Goal: Task Accomplishment & Management: Use online tool/utility

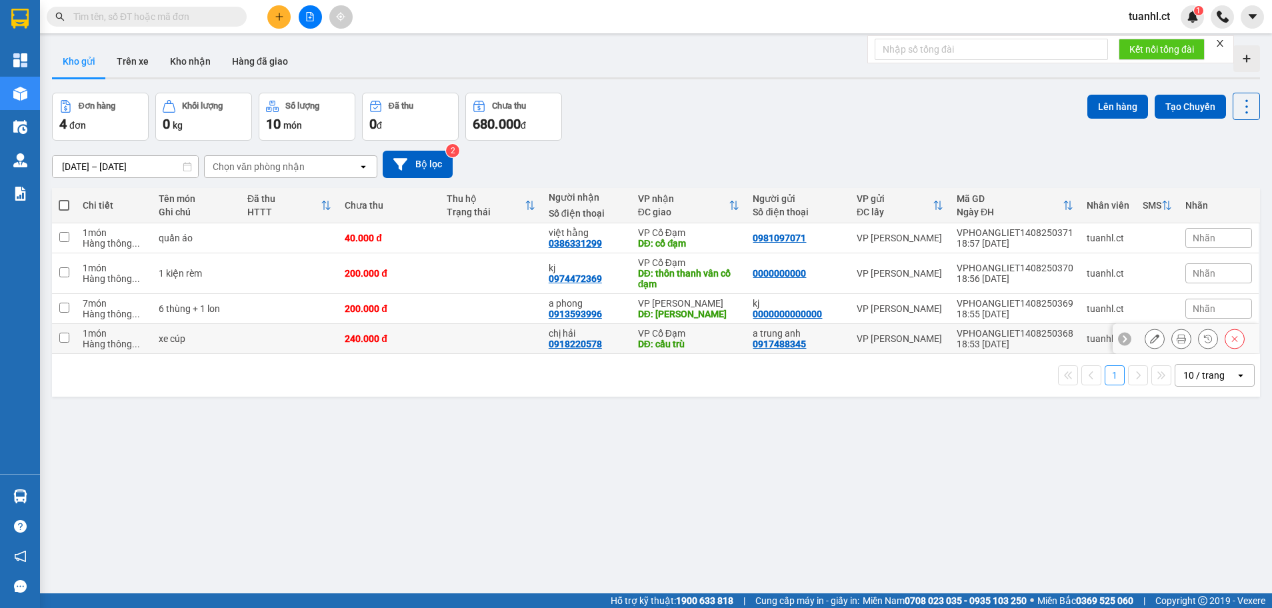
click at [61, 336] on input "checkbox" at bounding box center [64, 338] width 10 height 10
checkbox input "true"
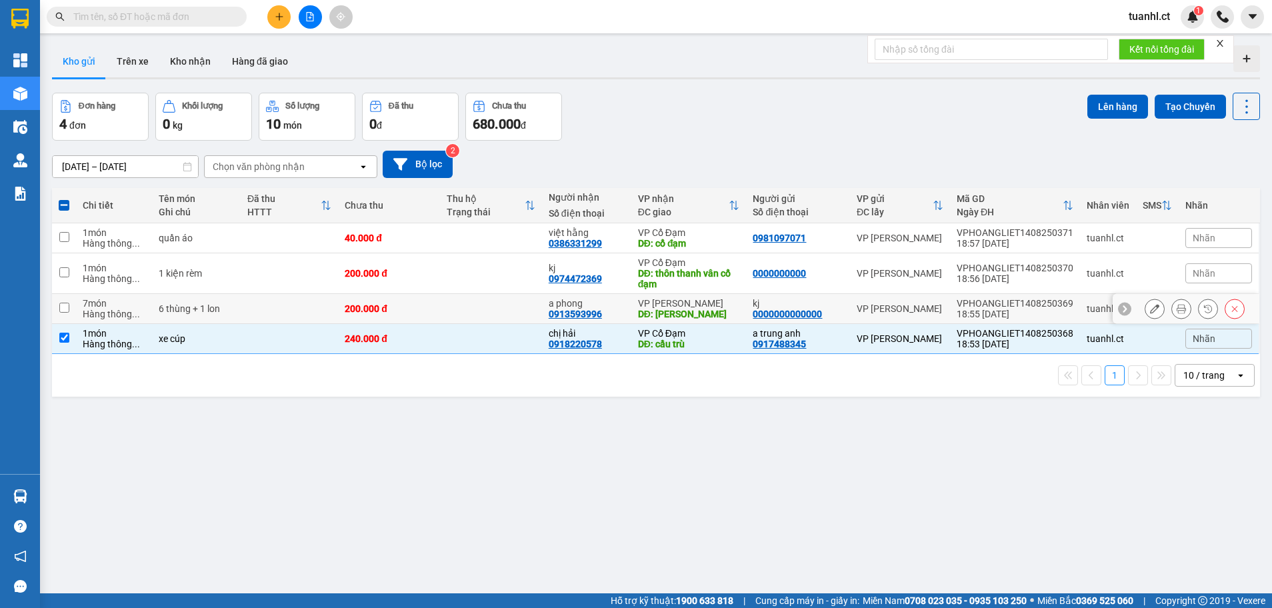
drag, startPoint x: 63, startPoint y: 313, endPoint x: 67, endPoint y: 283, distance: 30.2
click at [63, 312] on td at bounding box center [64, 309] width 24 height 30
checkbox input "true"
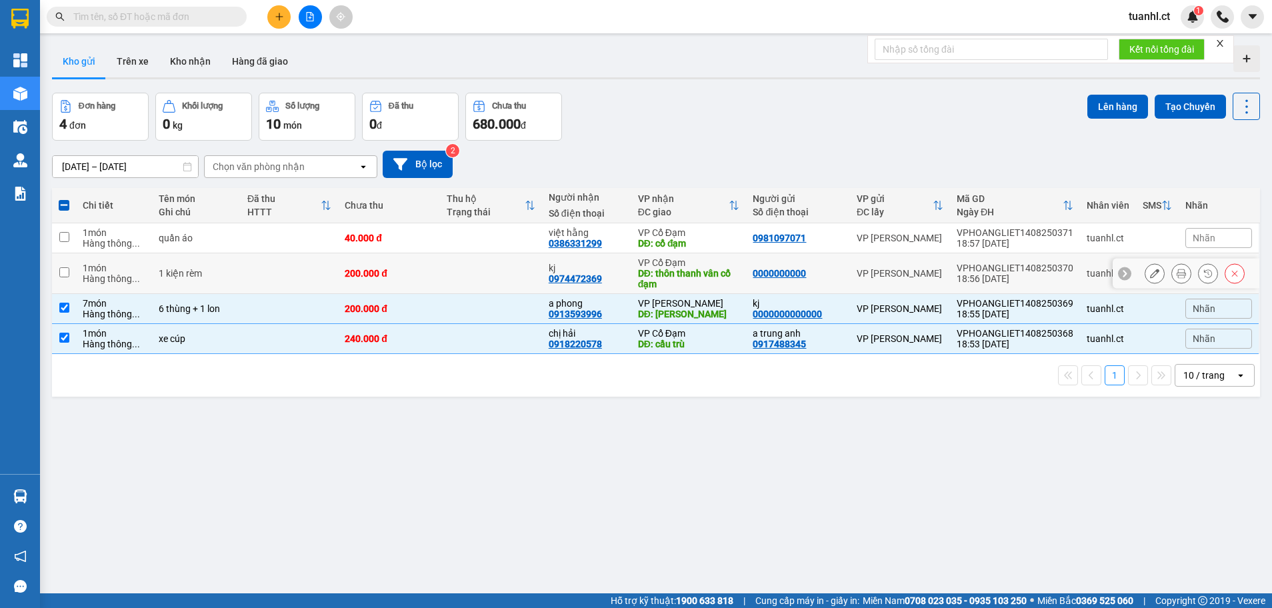
click at [67, 278] on td at bounding box center [64, 273] width 24 height 41
checkbox input "true"
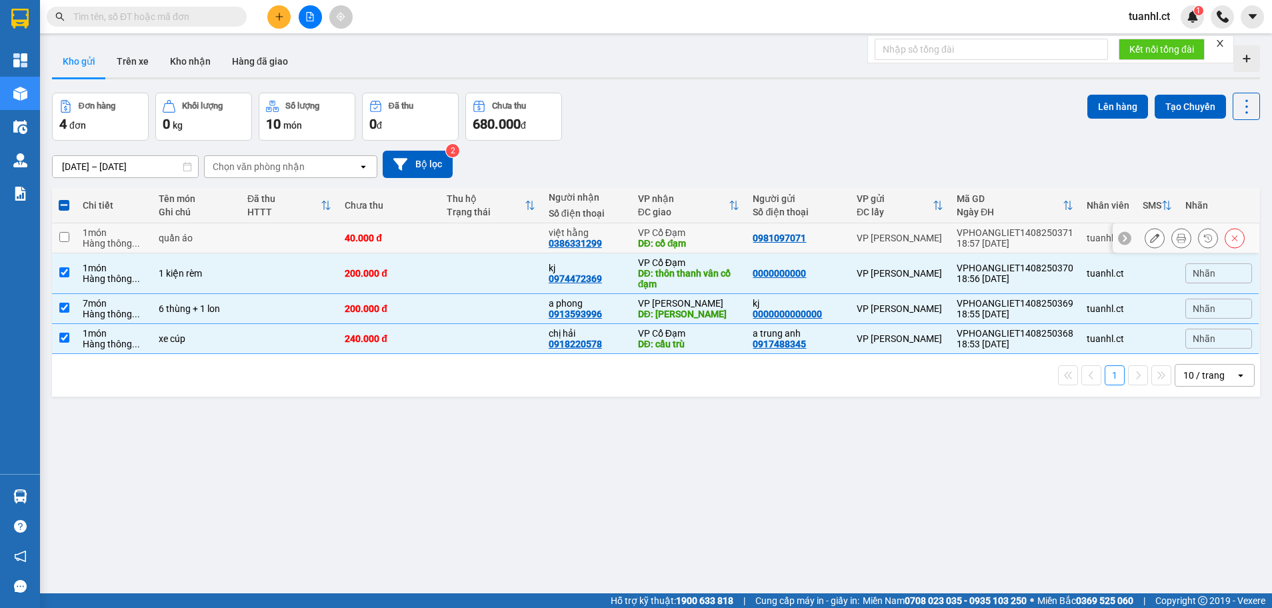
click at [61, 232] on input "checkbox" at bounding box center [64, 237] width 10 height 10
checkbox input "true"
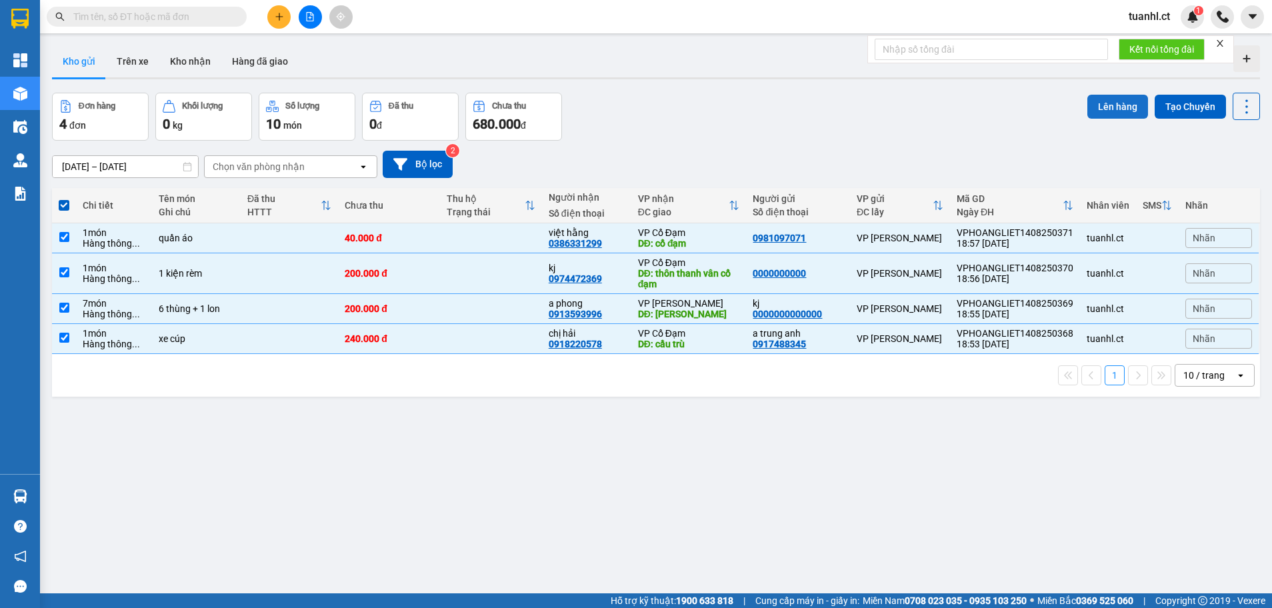
click at [1096, 107] on button "Lên hàng" at bounding box center [1118, 107] width 61 height 24
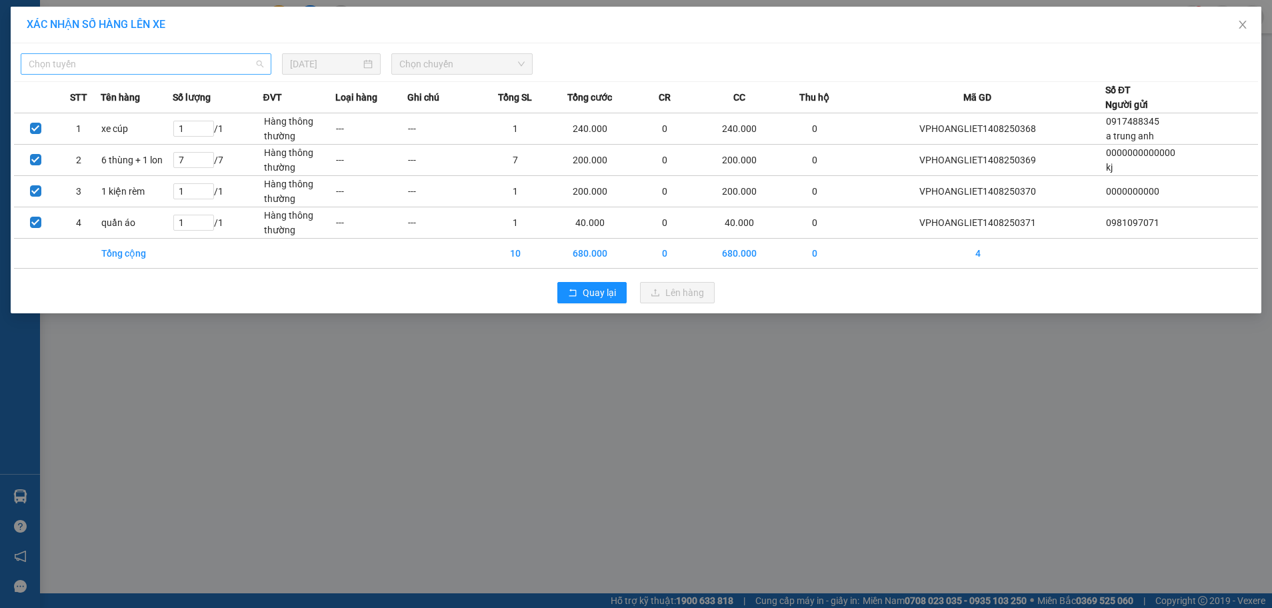
click at [248, 71] on span "Chọn tuyến" at bounding box center [146, 64] width 235 height 20
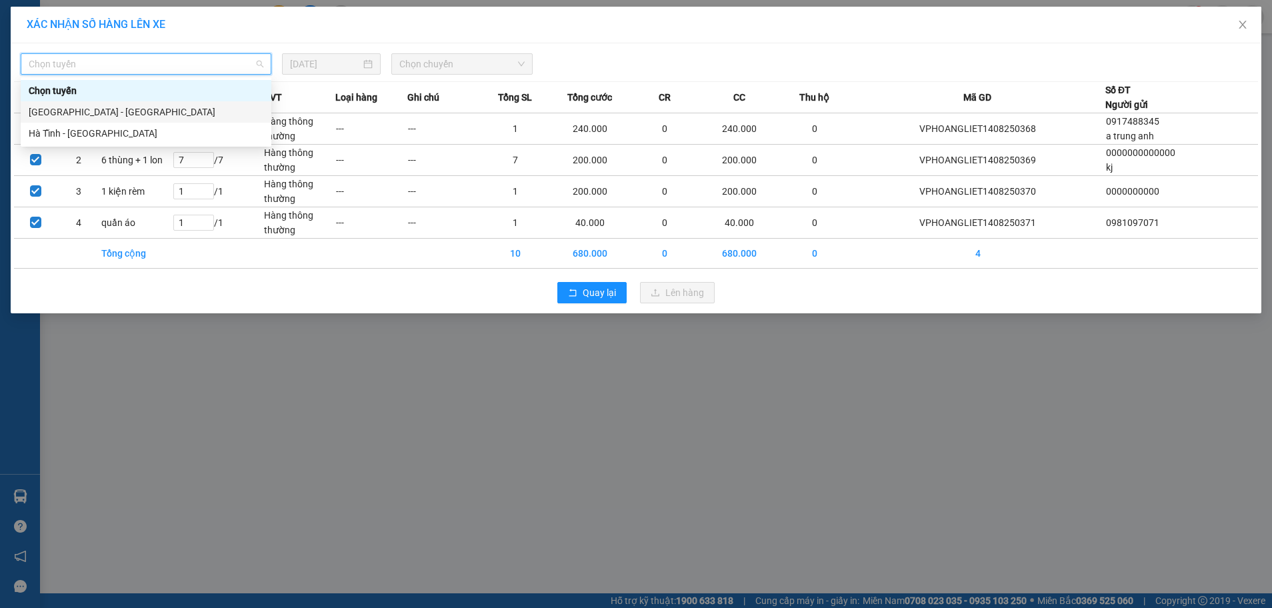
click at [192, 115] on div "[GEOGRAPHIC_DATA] - [GEOGRAPHIC_DATA]" at bounding box center [146, 112] width 235 height 15
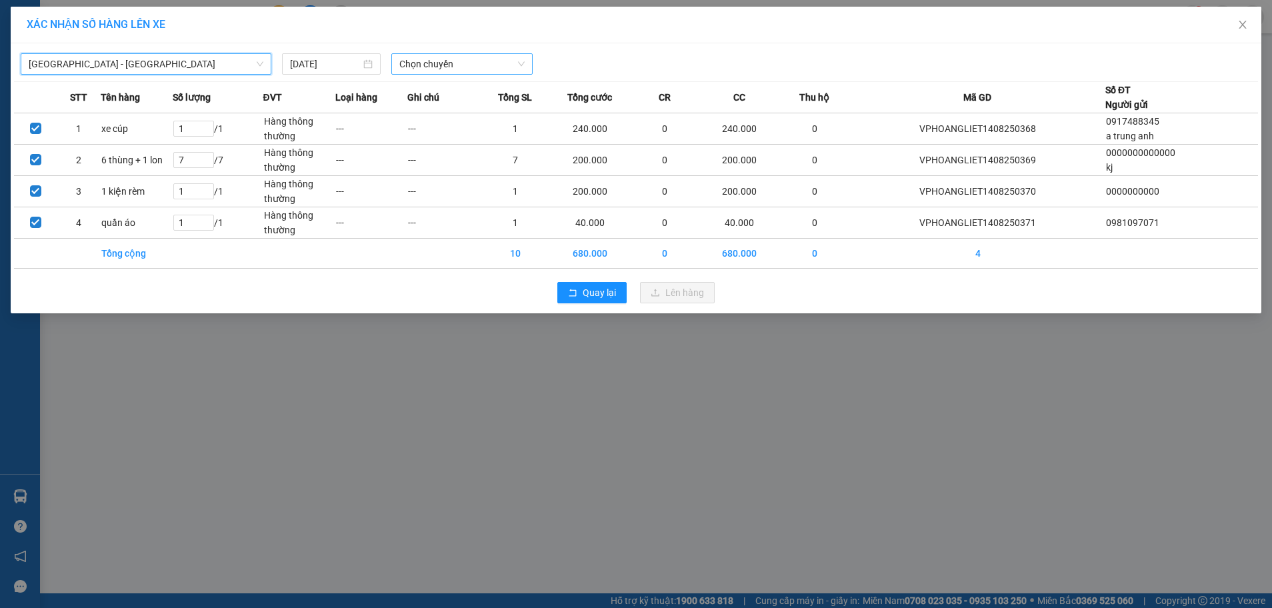
click at [501, 69] on span "Chọn chuyến" at bounding box center [462, 64] width 126 height 20
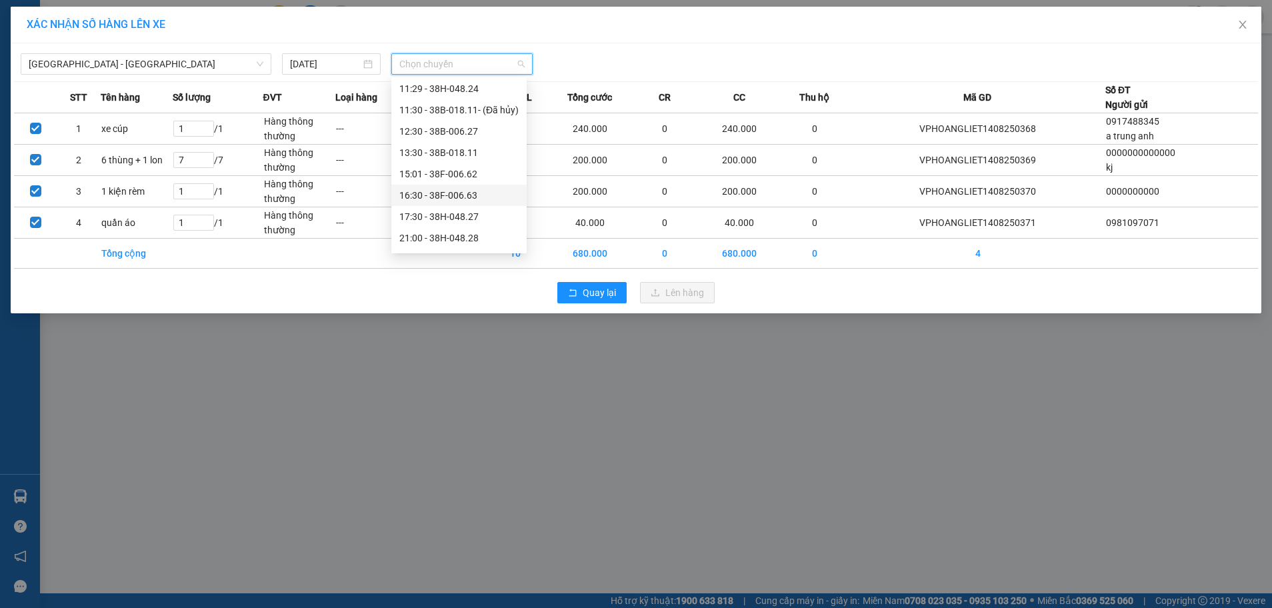
scroll to position [85, 0]
click at [491, 215] on div "21:30 - 38F-006.51" at bounding box center [458, 218] width 119 height 15
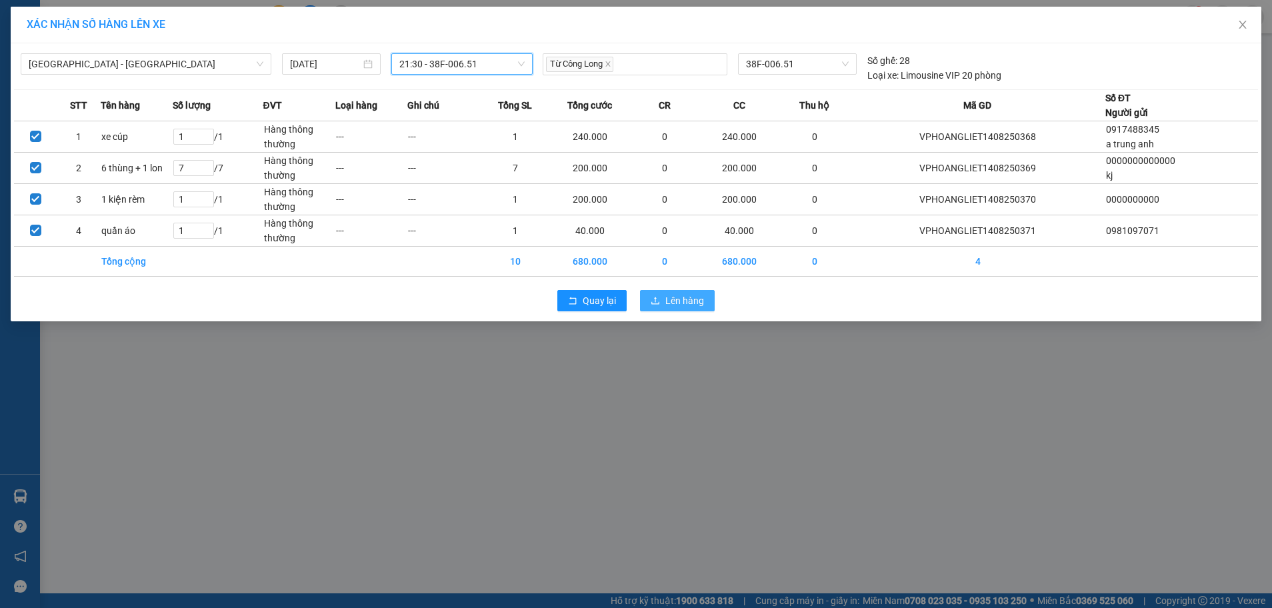
click at [668, 290] on button "Lên hàng" at bounding box center [677, 300] width 75 height 21
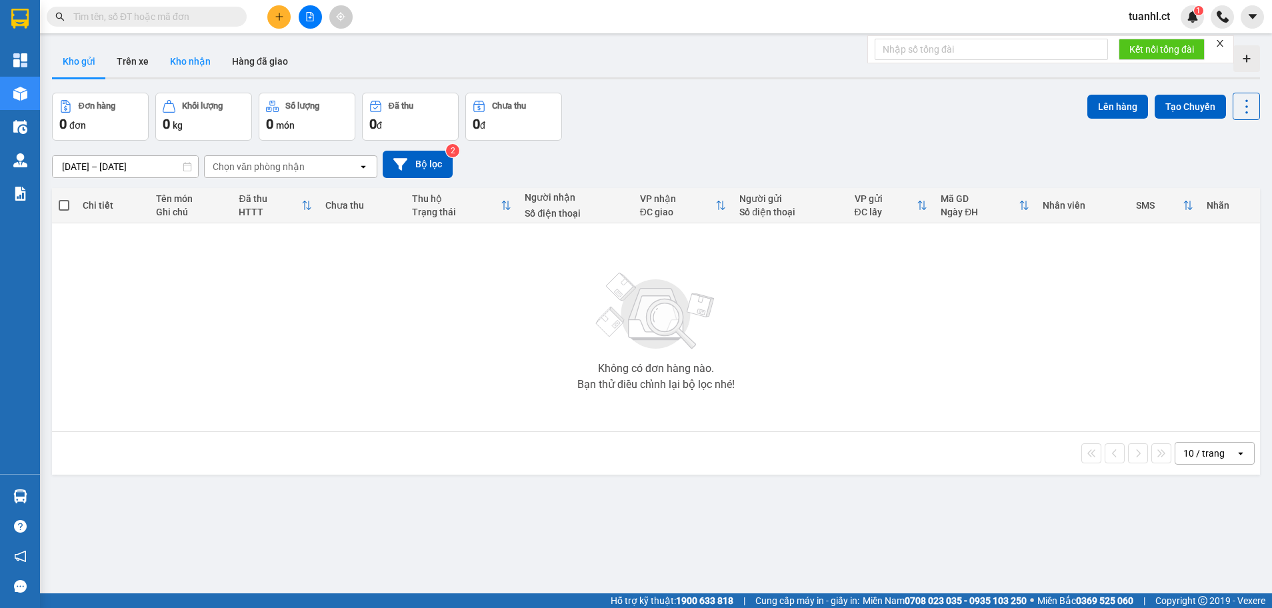
click at [190, 69] on button "Kho nhận" at bounding box center [190, 61] width 62 height 32
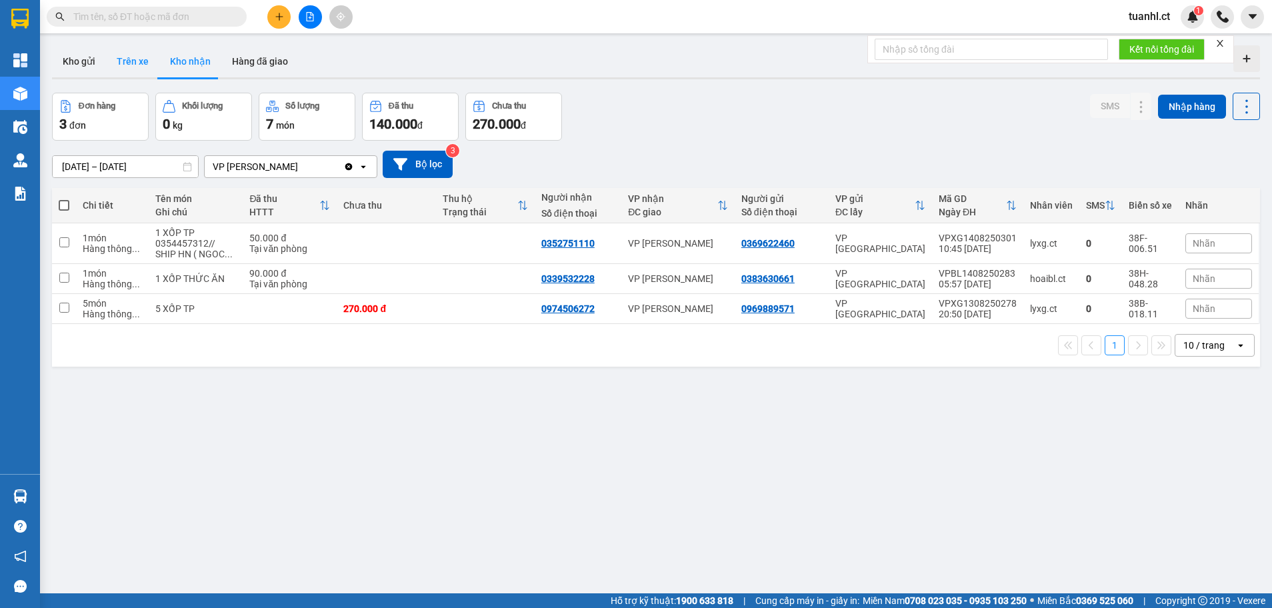
click at [141, 63] on button "Trên xe" at bounding box center [132, 61] width 53 height 32
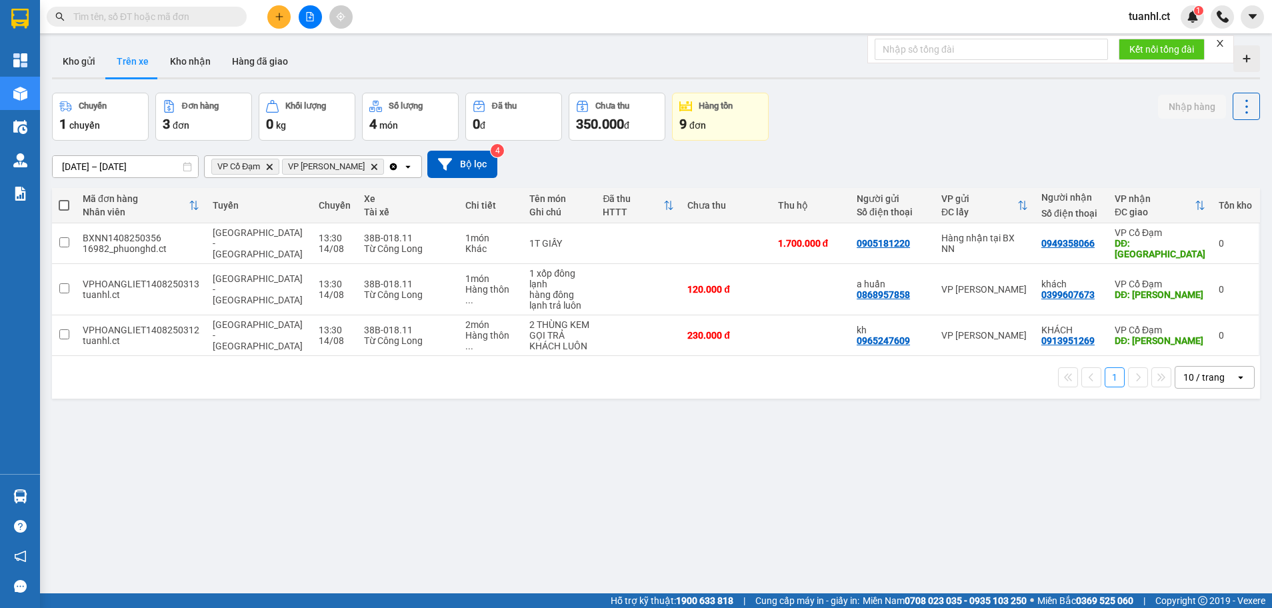
click at [370, 169] on icon "Delete" at bounding box center [374, 167] width 8 height 8
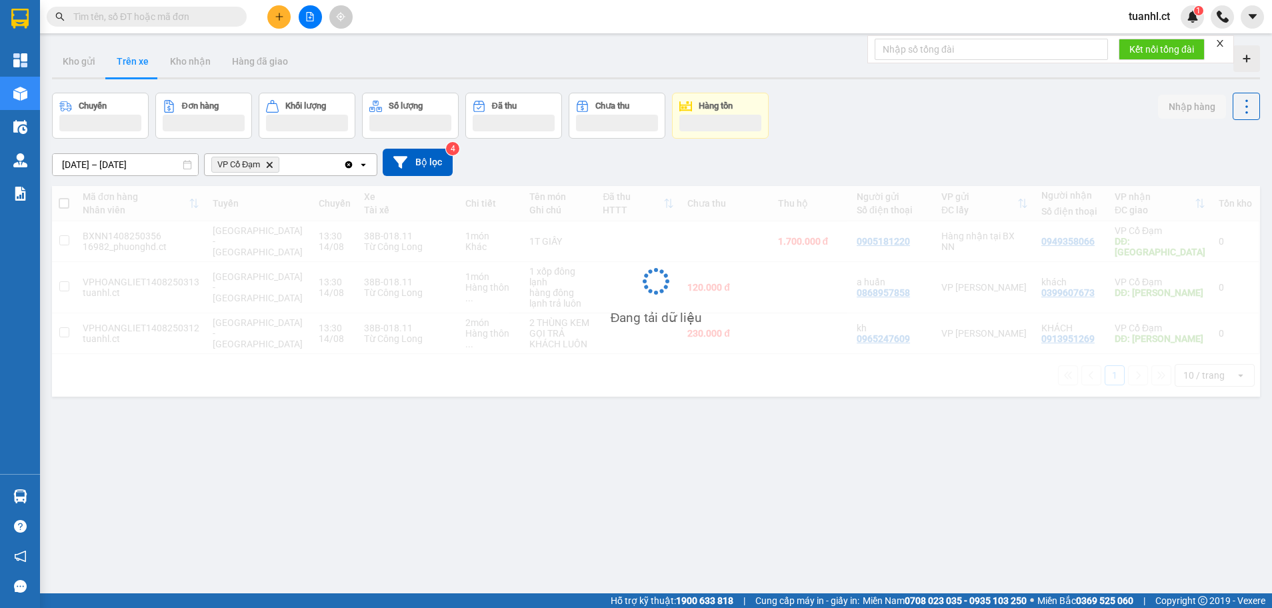
click at [272, 163] on icon "Delete" at bounding box center [269, 165] width 8 height 8
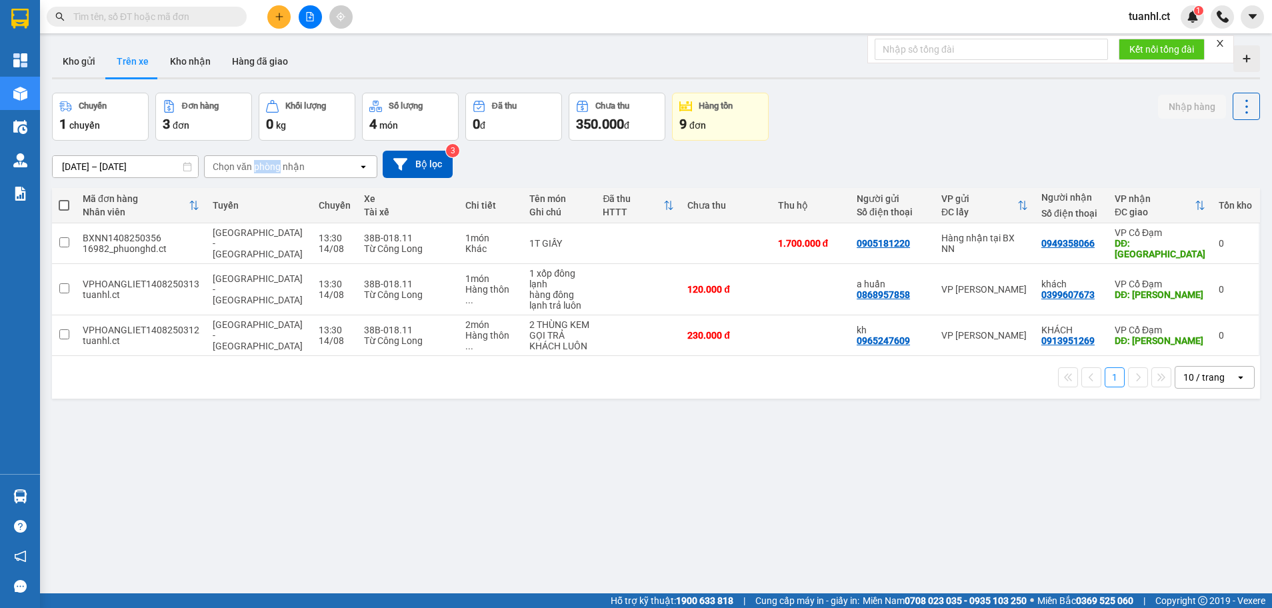
click at [273, 163] on div "Chọn văn phòng nhận" at bounding box center [259, 166] width 92 height 13
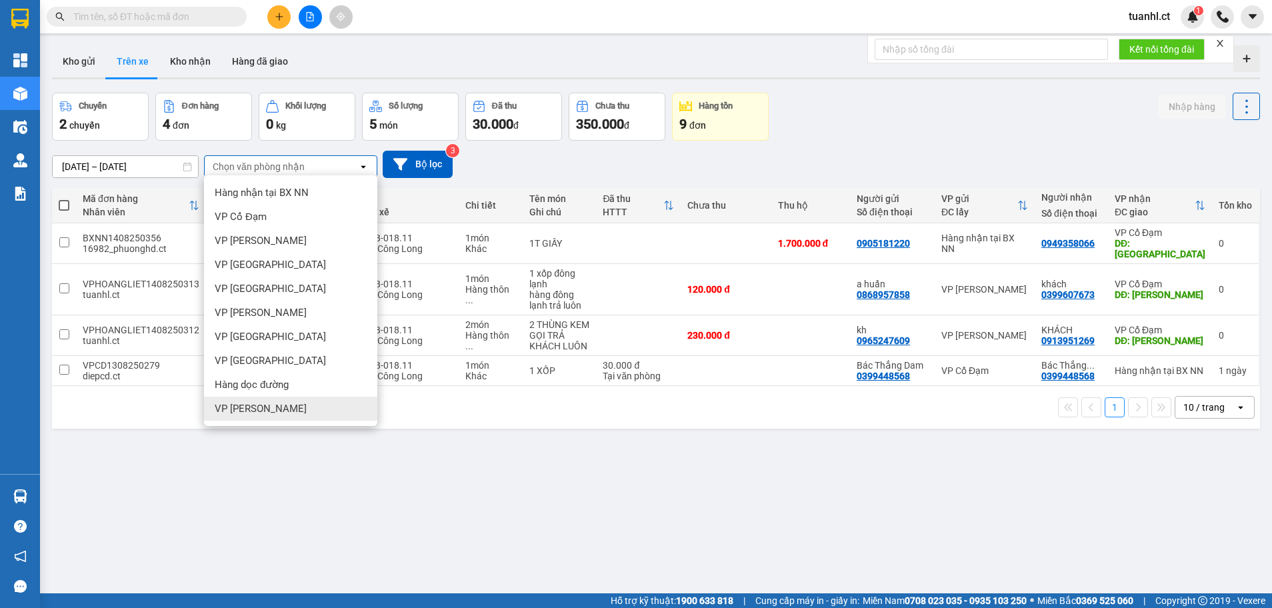
click at [283, 403] on div "VP [PERSON_NAME]" at bounding box center [290, 409] width 173 height 24
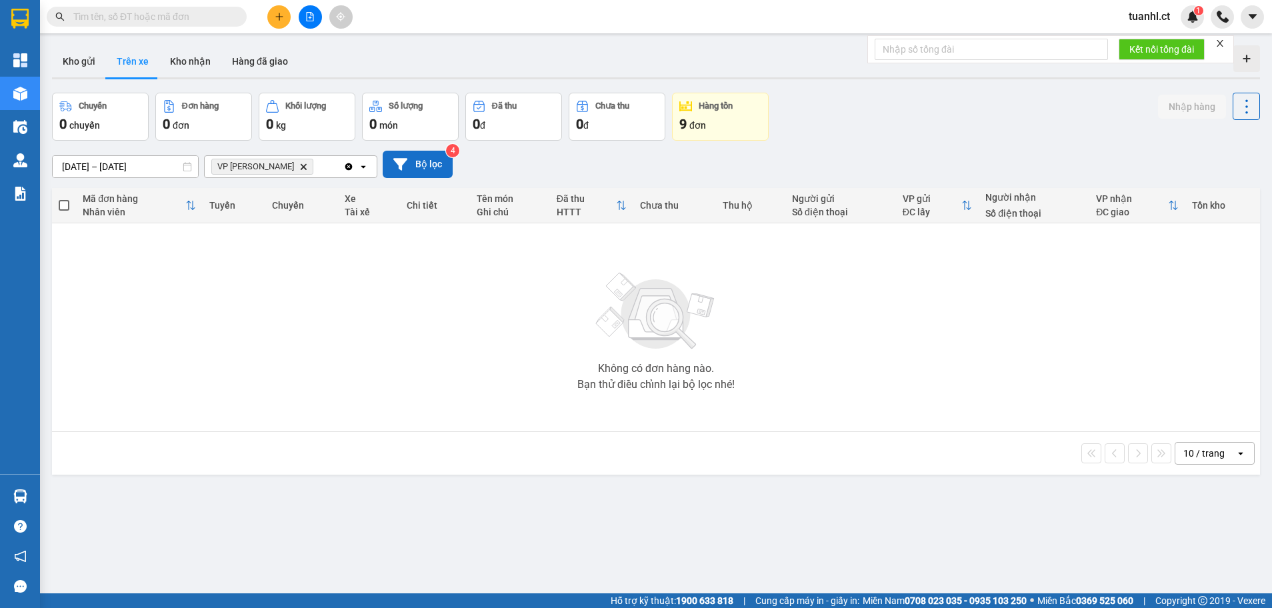
click at [420, 165] on button "Bộ lọc" at bounding box center [418, 164] width 70 height 27
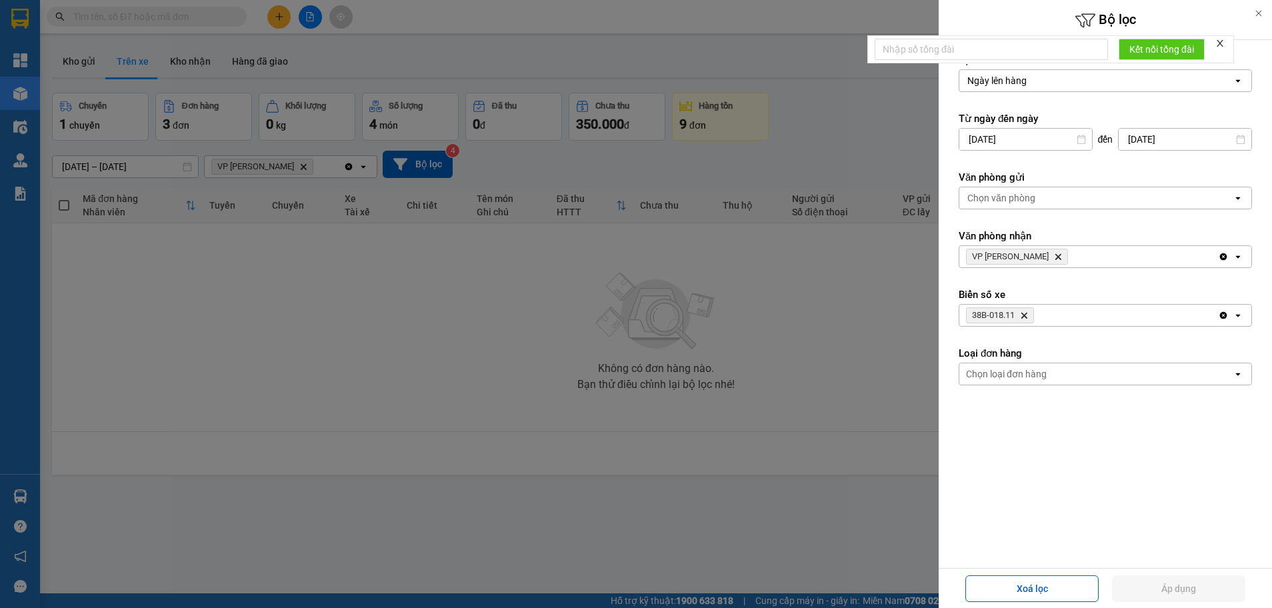
click at [1024, 319] on span "38B-018.11 Delete" at bounding box center [1000, 315] width 68 height 16
click at [1028, 317] on icon "38B-018.11, close by backspace" at bounding box center [1025, 316] width 6 height 6
click at [1154, 579] on button "Áp dụng" at bounding box center [1178, 588] width 133 height 27
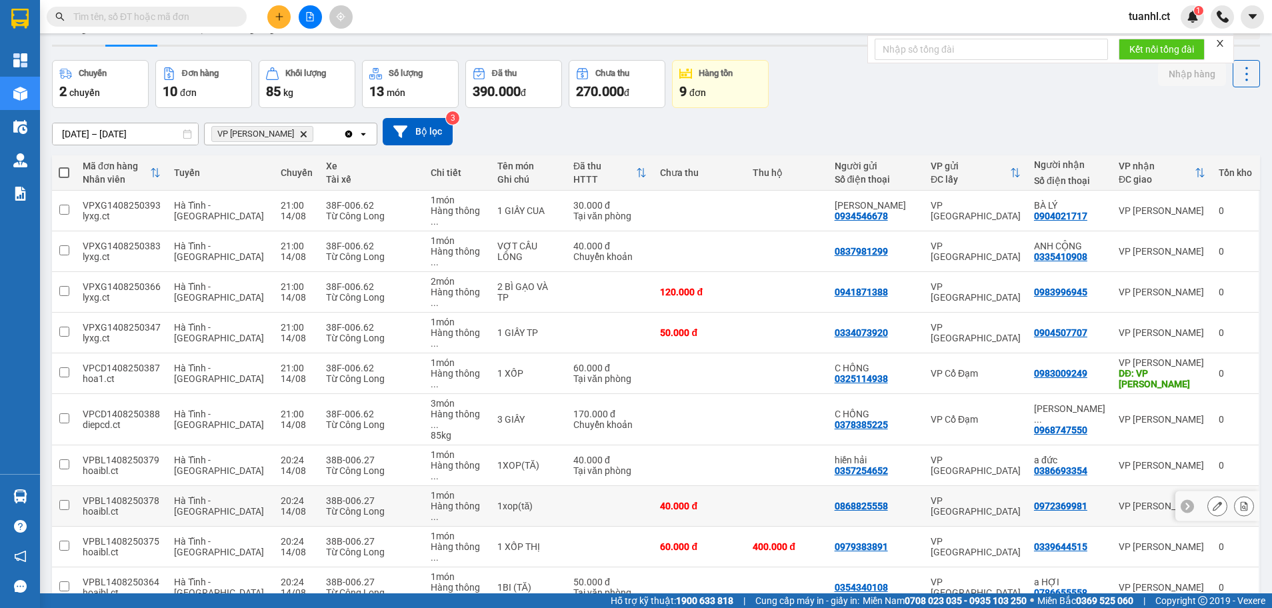
scroll to position [61, 0]
